Goal: Book appointment/travel/reservation: Register for event/course

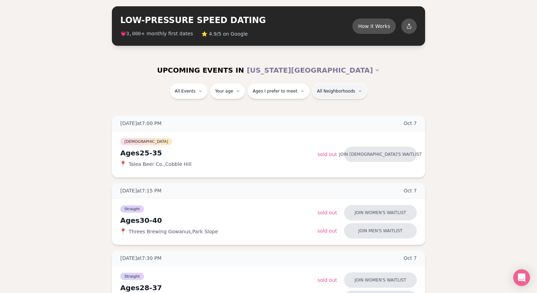
scroll to position [32, 0]
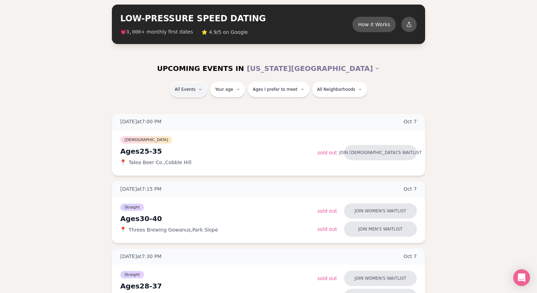
click at [189, 111] on div "Straight ( 52 )" at bounding box center [201, 107] width 66 height 15
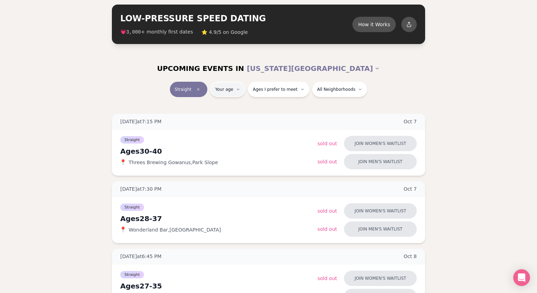
click at [279, 93] on button "Ages I prefer to meet" at bounding box center [278, 89] width 61 height 15
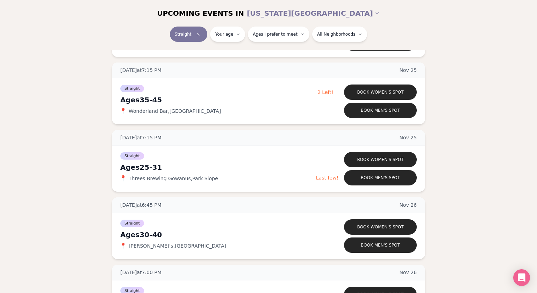
scroll to position [3185, 0]
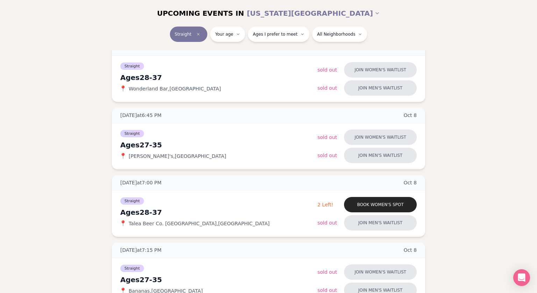
scroll to position [0, 0]
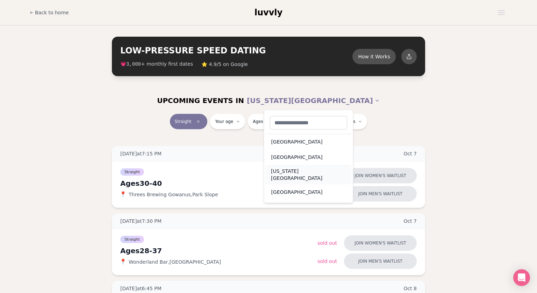
scroll to position [10, 0]
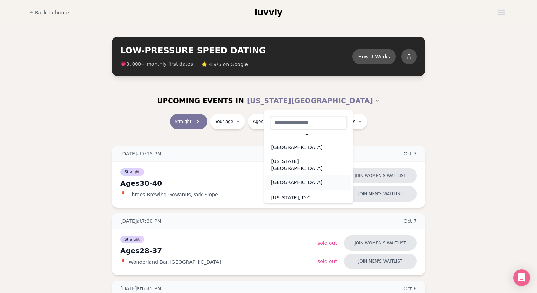
click at [296, 175] on div "[GEOGRAPHIC_DATA]" at bounding box center [308, 182] width 86 height 15
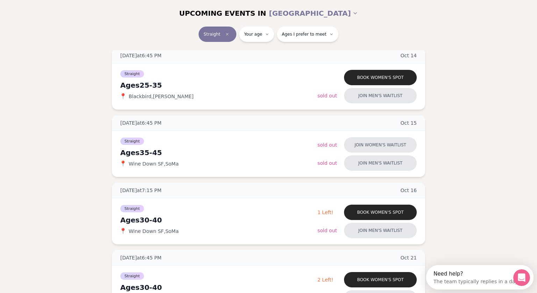
scroll to position [305, 0]
